Goal: Information Seeking & Learning: Understand process/instructions

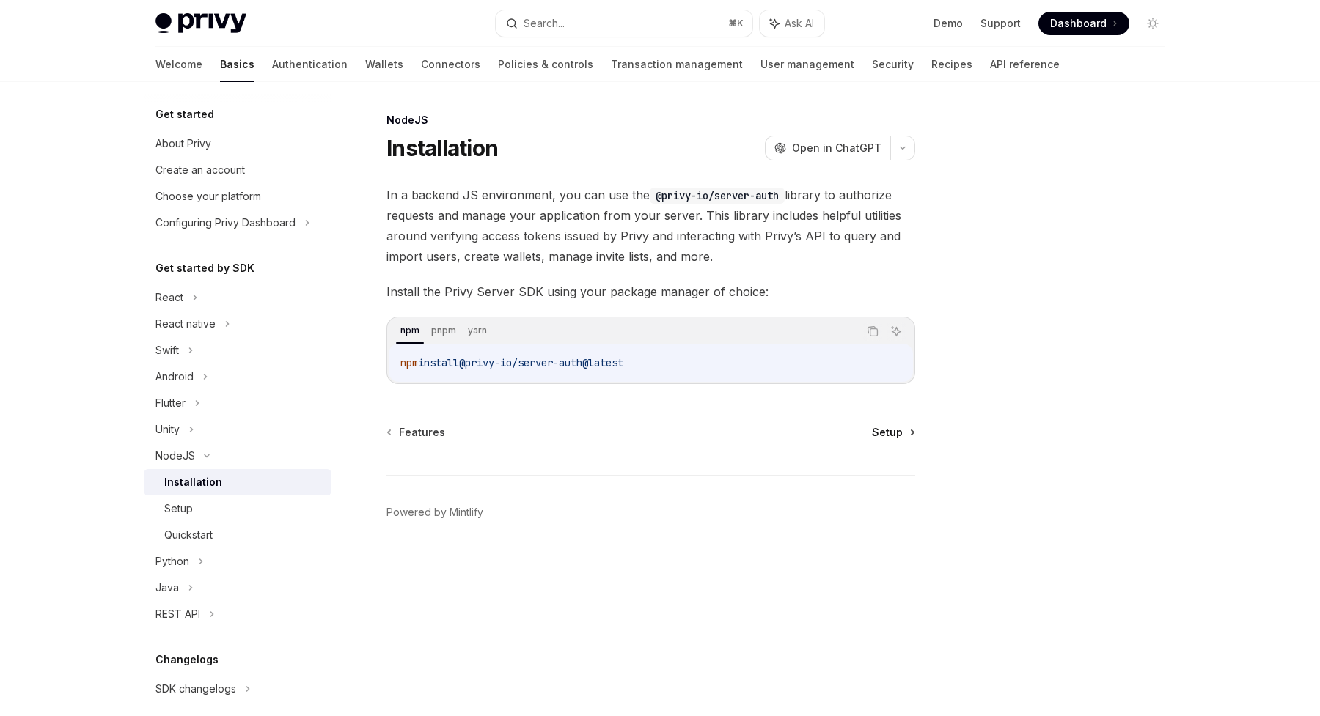
click at [883, 433] on span "Setup" at bounding box center [887, 432] width 31 height 15
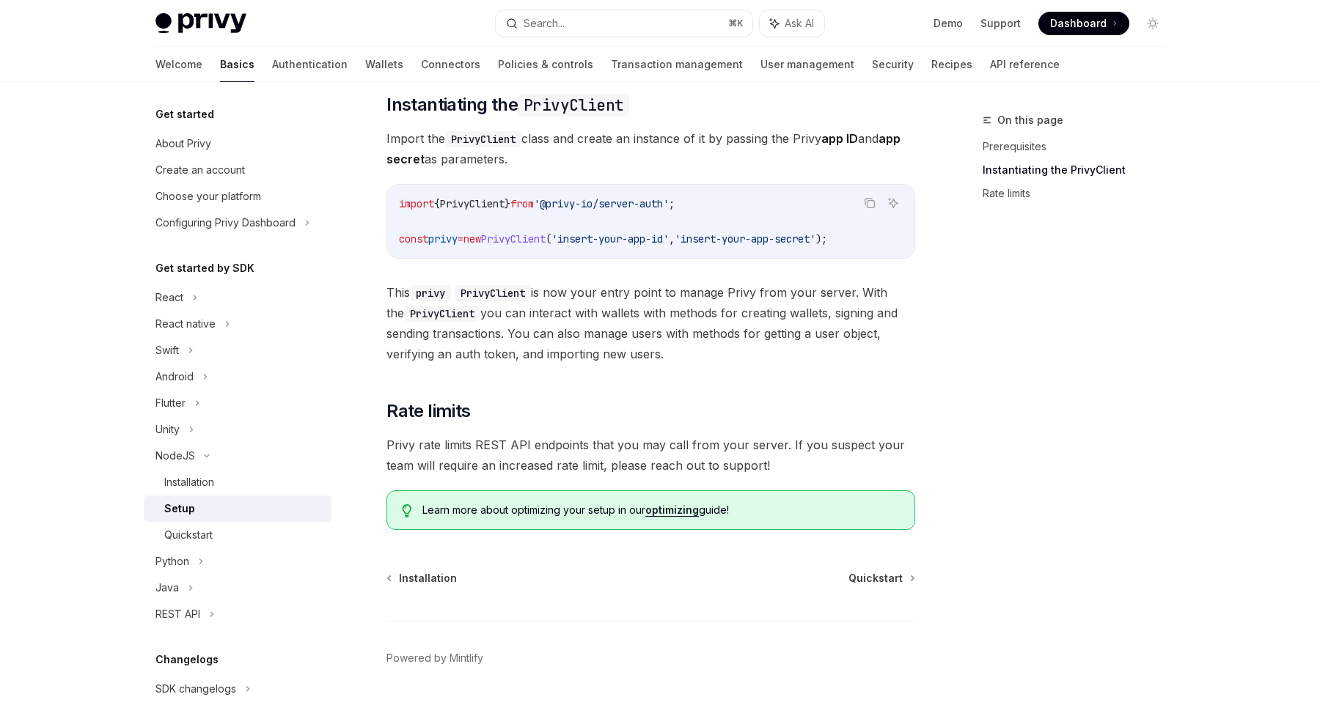
scroll to position [276, 0]
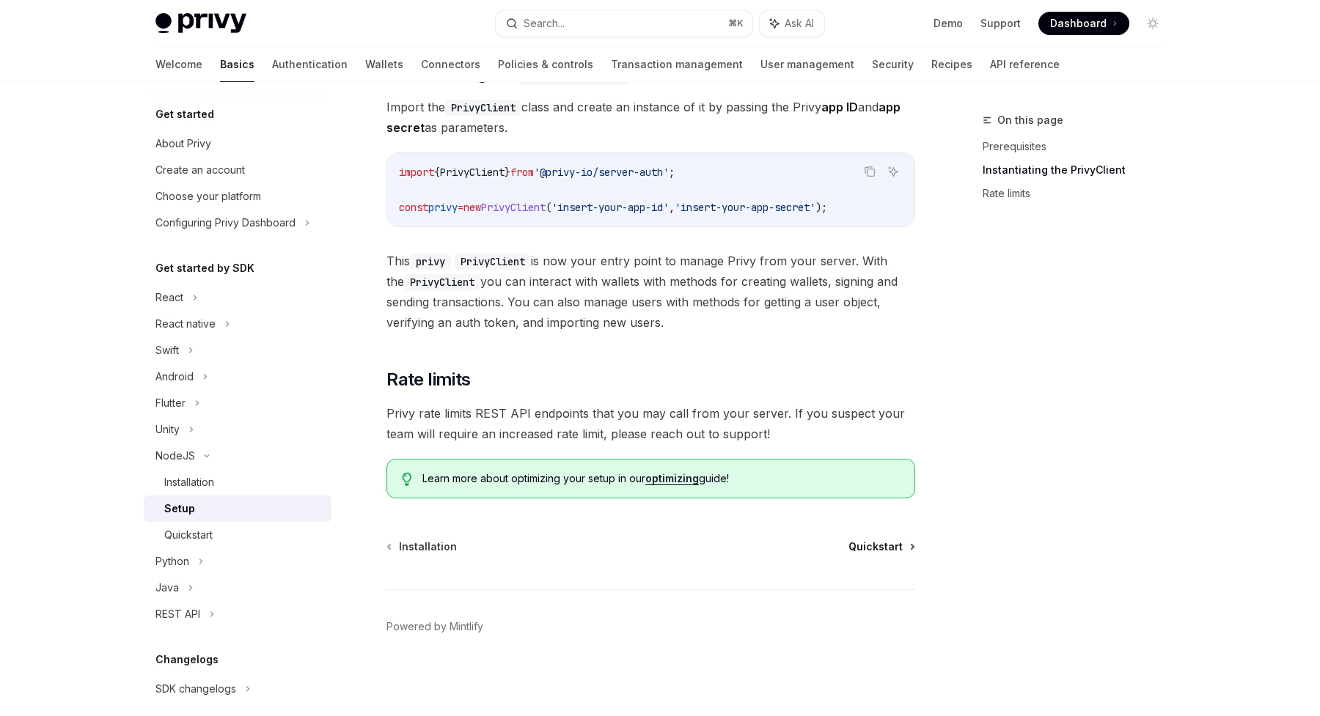
click at [878, 548] on span "Quickstart" at bounding box center [875, 547] width 54 height 15
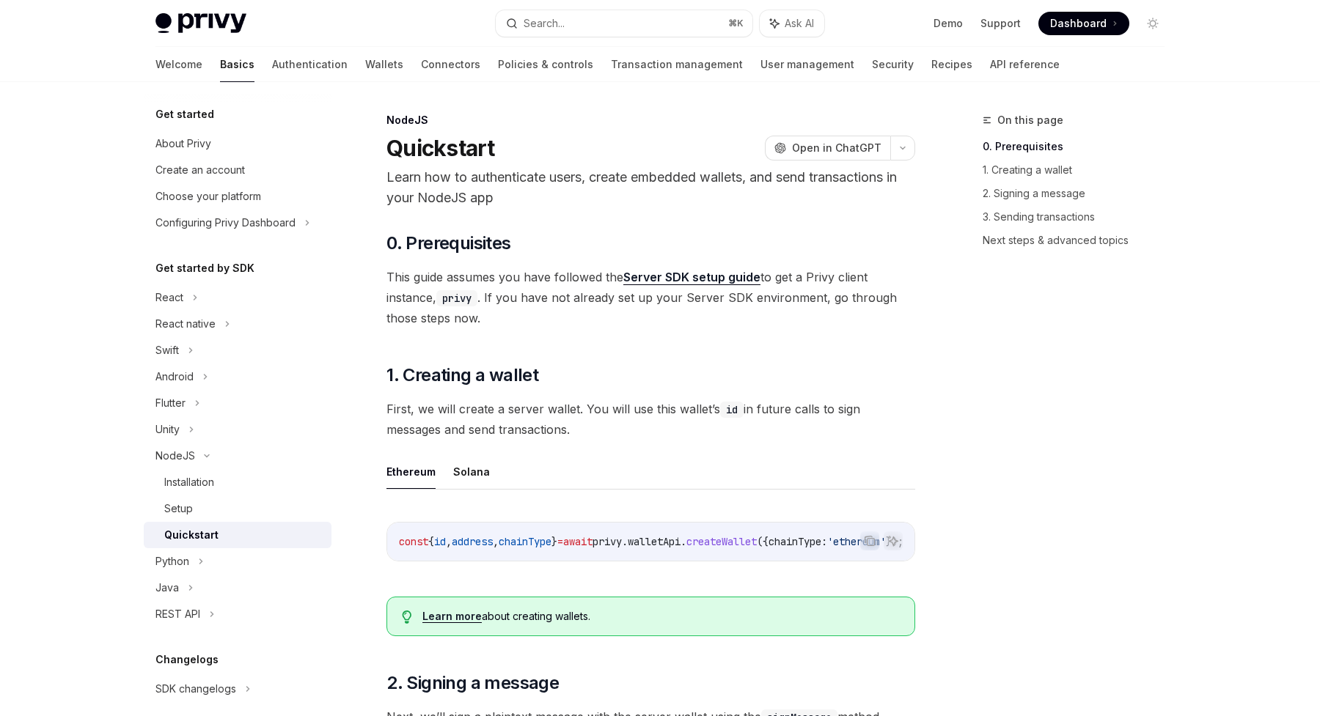
scroll to position [2, 0]
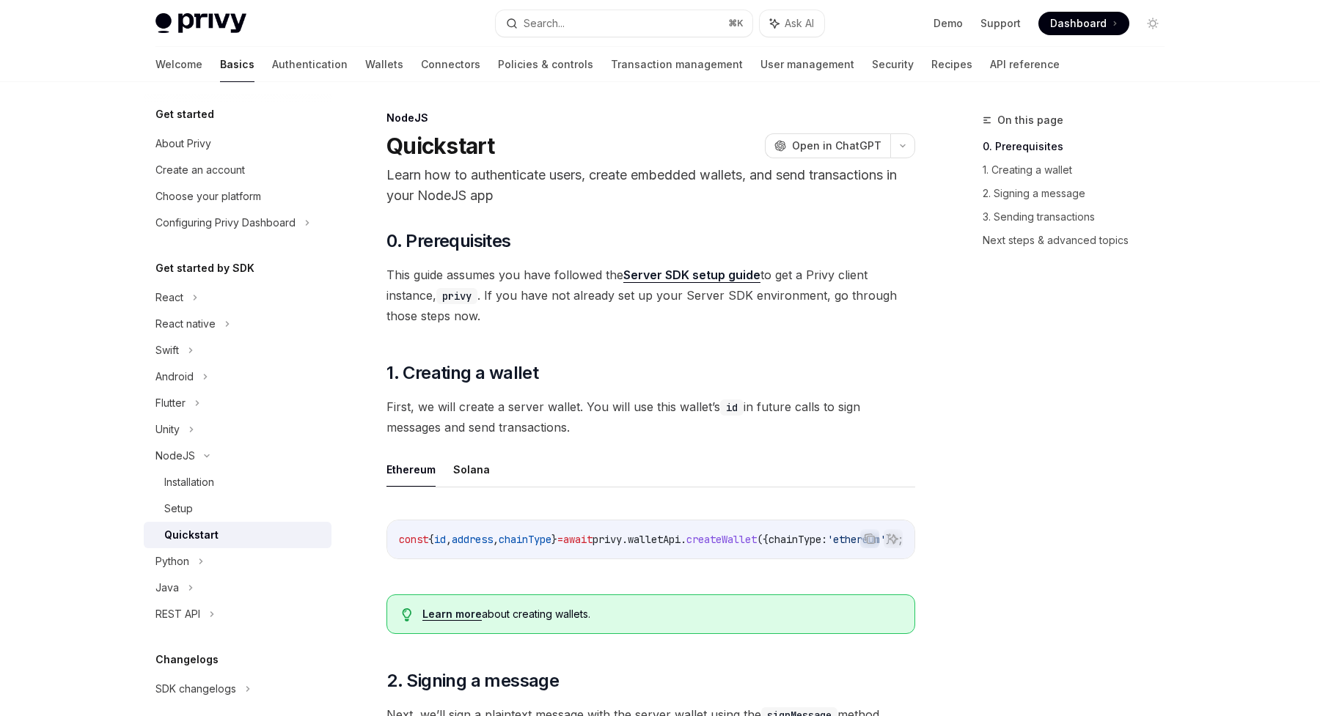
click at [702, 273] on link "Server SDK setup guide" at bounding box center [691, 275] width 137 height 15
type textarea "*"
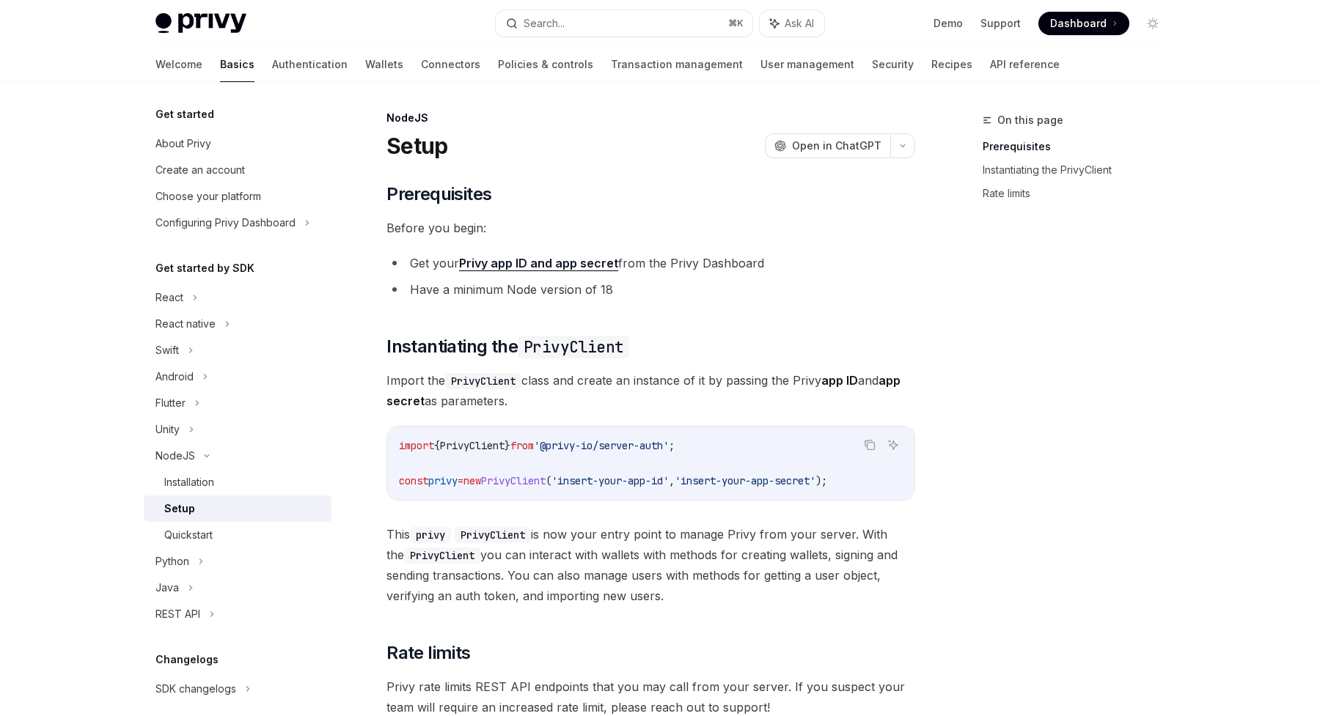
scroll to position [276, 0]
